Goal: Contribute content: Contribute content

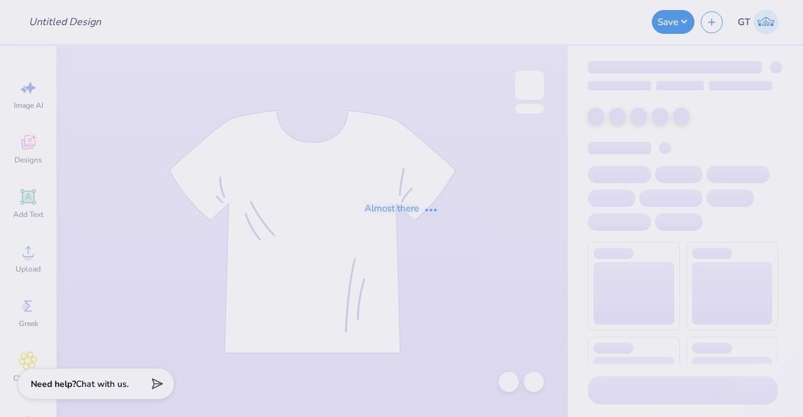
type input "APS Hoodie #4"
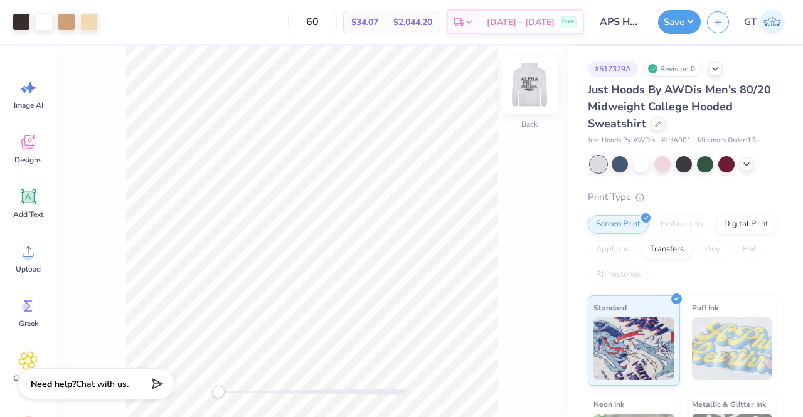
click at [520, 87] on img at bounding box center [529, 85] width 50 height 50
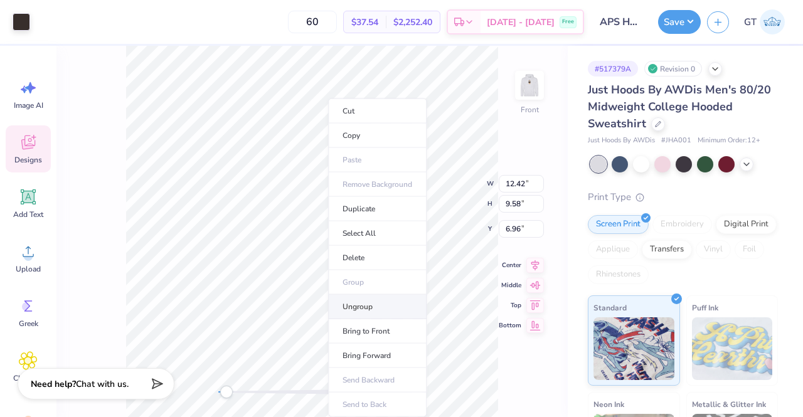
click at [364, 310] on li "Ungroup" at bounding box center [377, 307] width 98 height 24
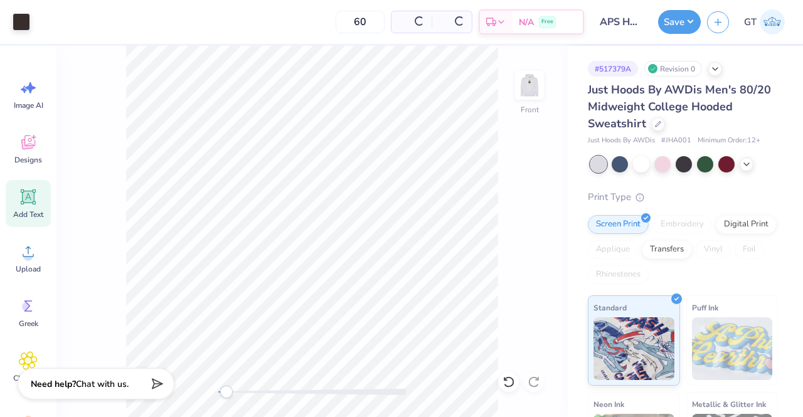
click at [33, 208] on div "Add Text" at bounding box center [28, 203] width 45 height 47
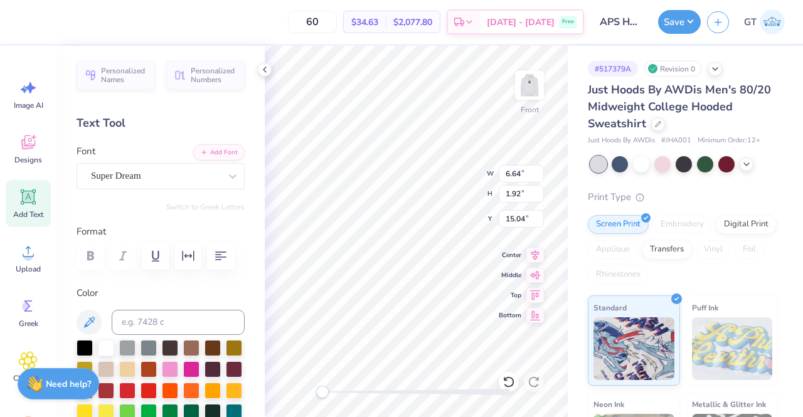
scroll to position [10, 1]
type textarea "®"
click at [142, 154] on div "Font Super Dream" at bounding box center [160, 166] width 168 height 45
click at [157, 177] on div "Super Dream" at bounding box center [156, 175] width 132 height 19
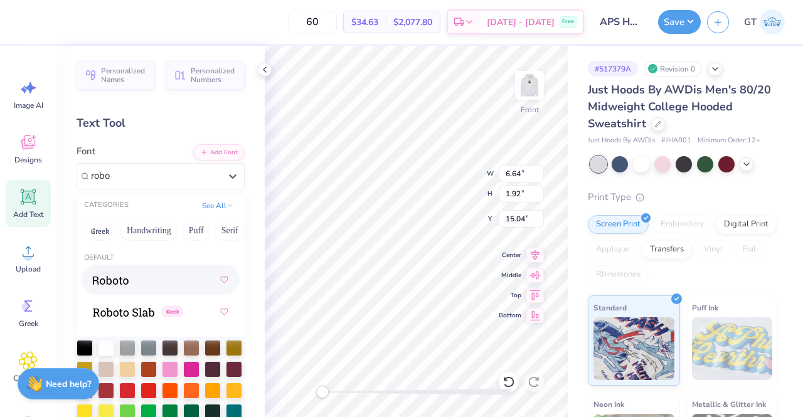
click at [158, 283] on div at bounding box center [160, 279] width 135 height 23
type input "robo"
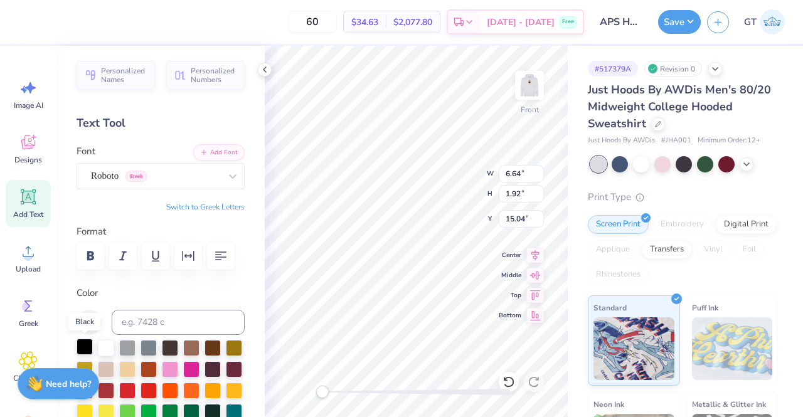
click at [84, 347] on div at bounding box center [84, 347] width 16 height 16
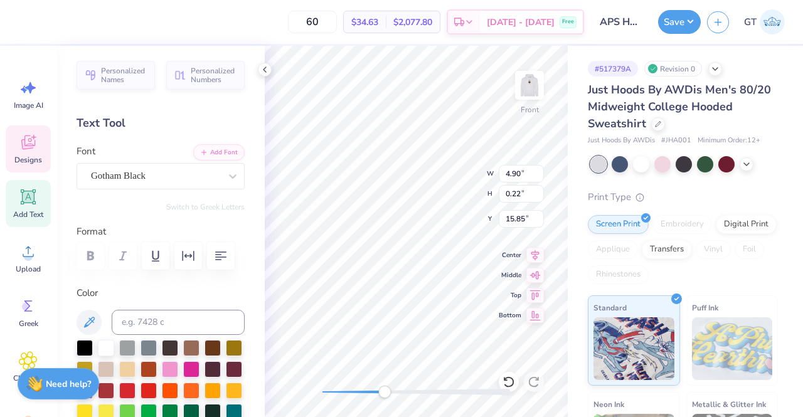
type input "0.14"
type input "15.86"
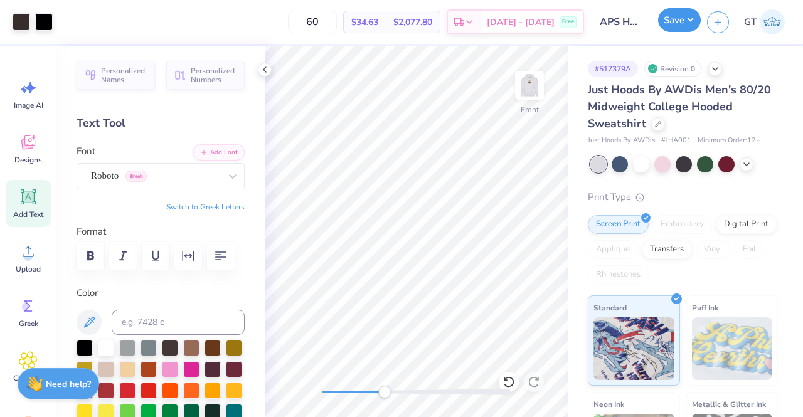
click at [687, 18] on button "Save" at bounding box center [679, 20] width 43 height 24
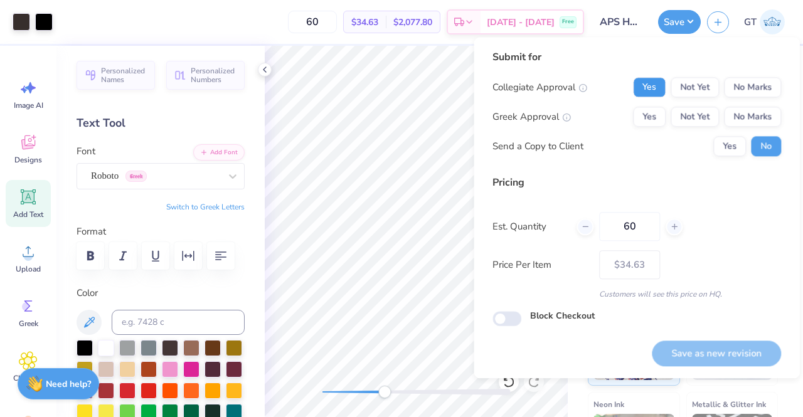
click at [656, 92] on button "Yes" at bounding box center [649, 87] width 33 height 20
click at [650, 120] on button "Yes" at bounding box center [649, 117] width 33 height 20
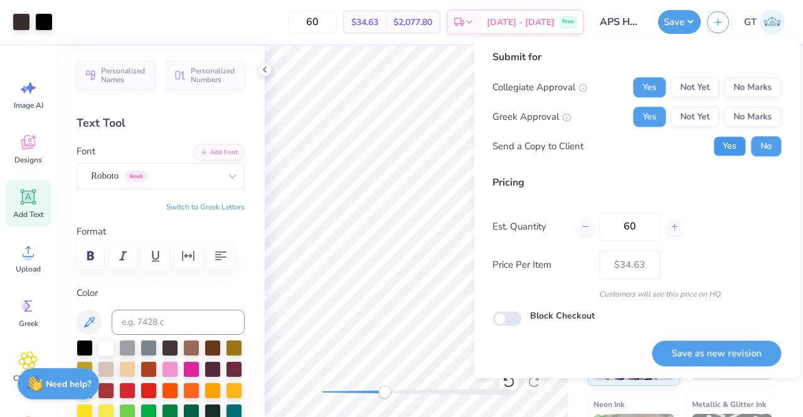
click at [719, 149] on button "Yes" at bounding box center [729, 146] width 33 height 20
click at [666, 354] on button "Save as new revision" at bounding box center [715, 353] width 129 height 26
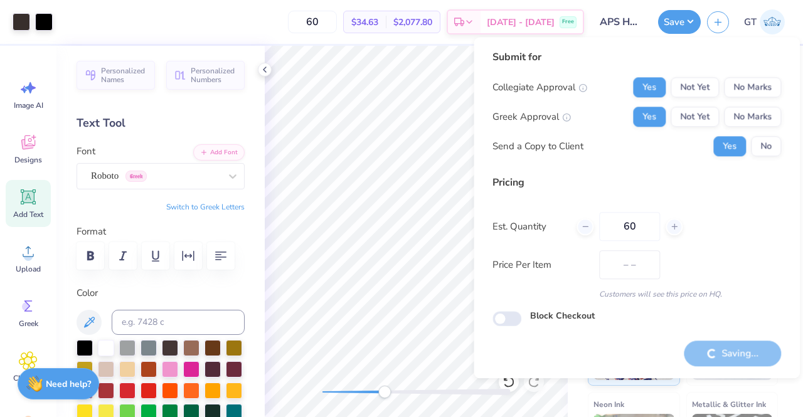
type input "$34.63"
